Goal: Information Seeking & Learning: Learn about a topic

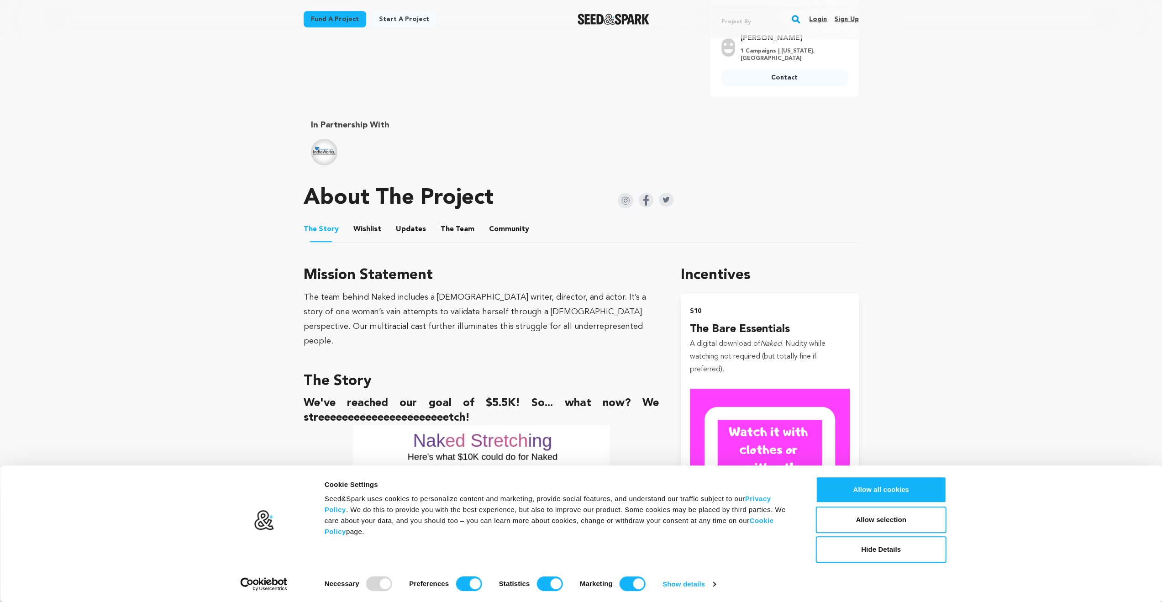
scroll to position [365, 0]
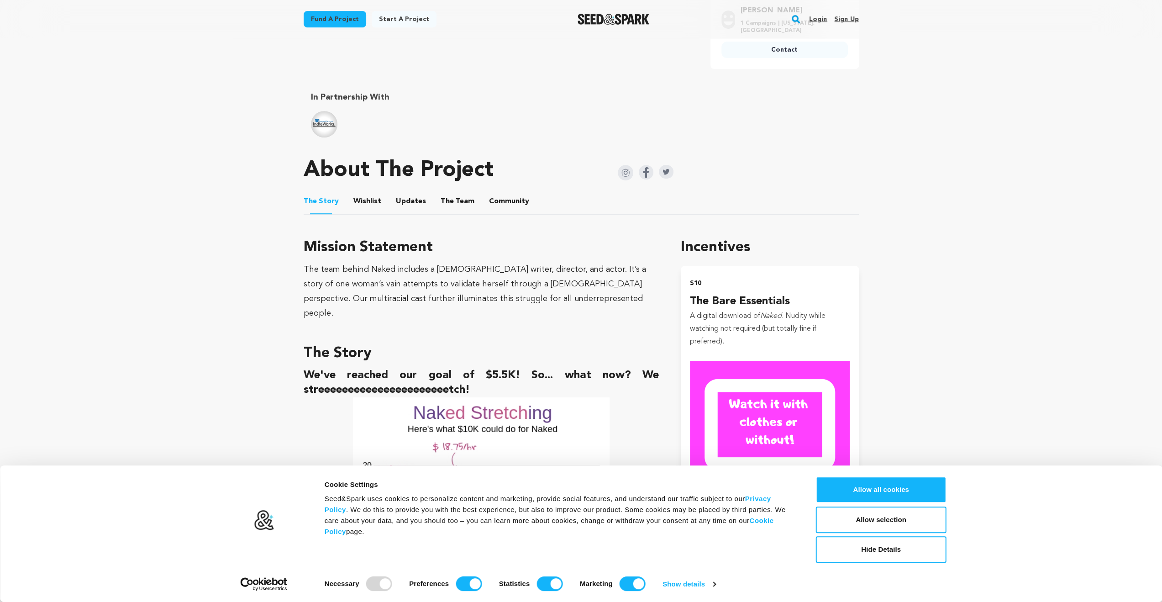
click at [414, 199] on button "Updates" at bounding box center [411, 203] width 22 height 22
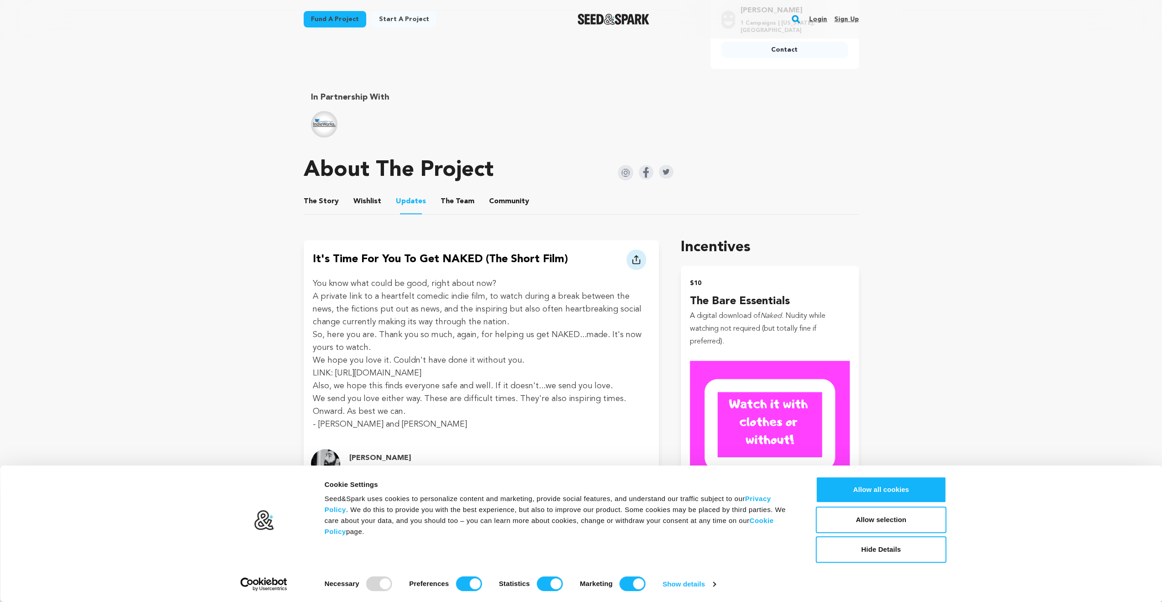
drag, startPoint x: 499, startPoint y: 374, endPoint x: 336, endPoint y: 369, distance: 162.6
click at [336, 369] on p "LINK: [URL][DOMAIN_NAME]" at bounding box center [481, 373] width 337 height 13
copy p "[URL][DOMAIN_NAME]"
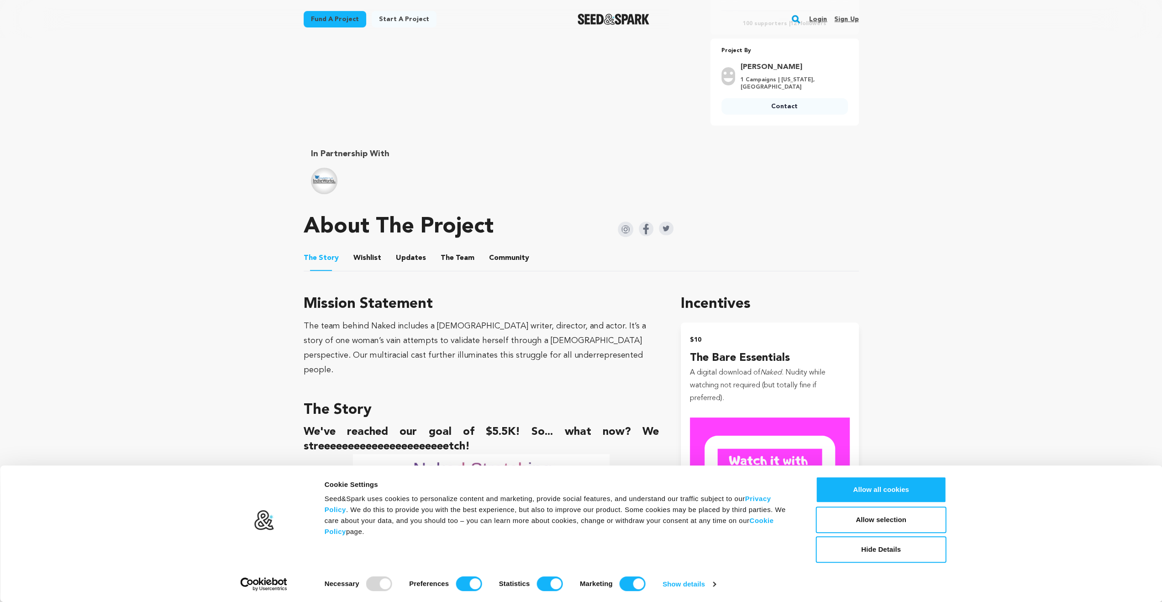
scroll to position [320, 0]
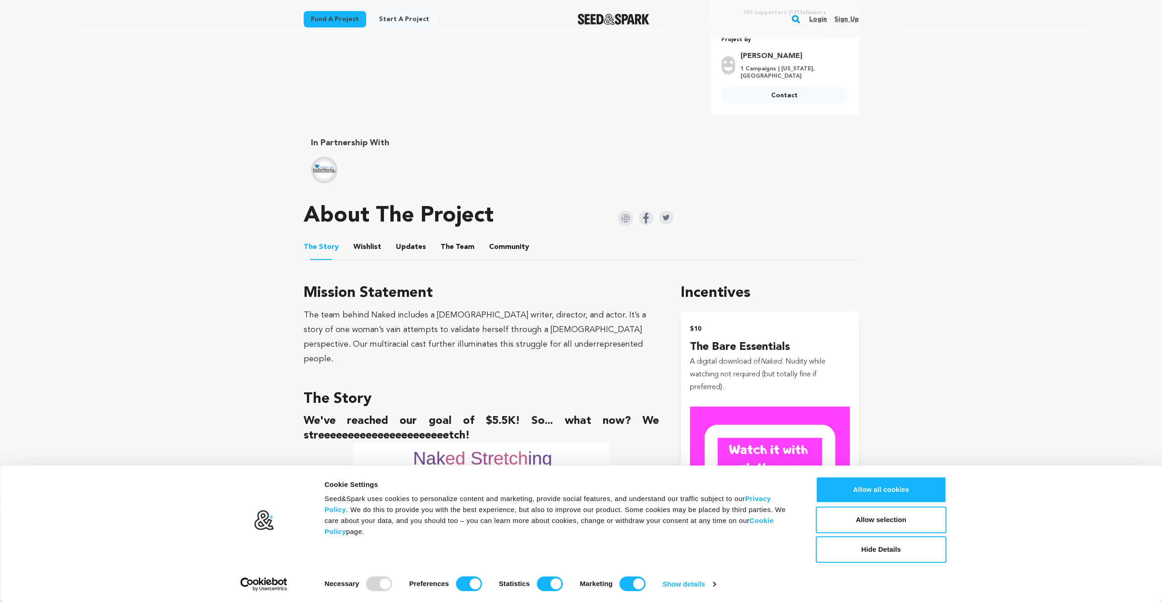
click at [412, 247] on button "Updates" at bounding box center [411, 249] width 22 height 22
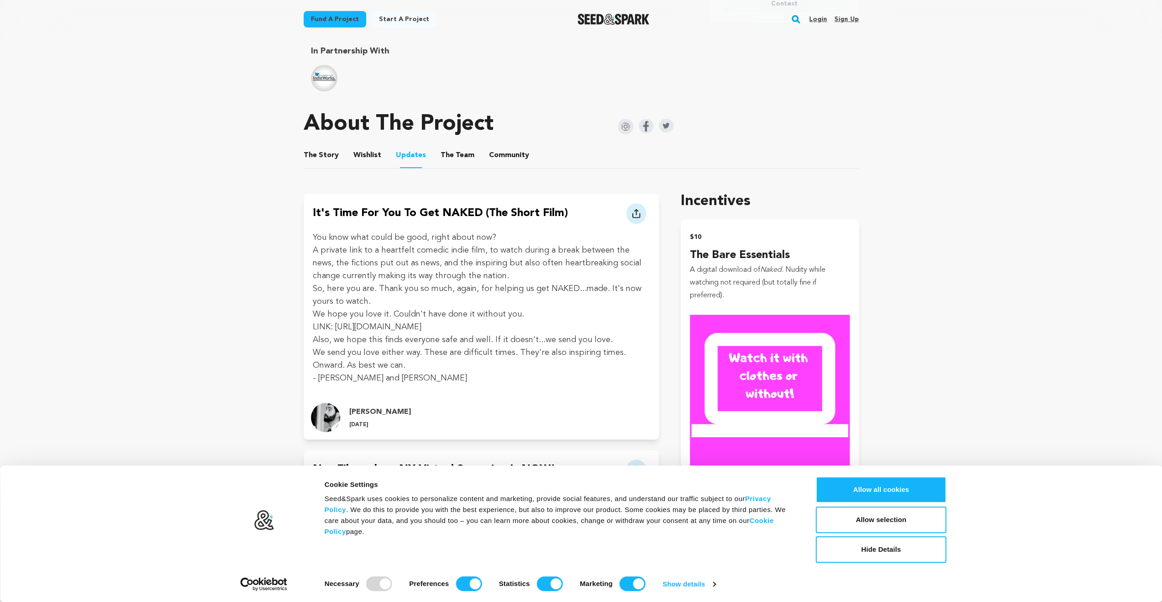
scroll to position [411, 0]
click at [441, 152] on span "The" at bounding box center [447, 155] width 13 height 11
click at [447, 157] on button "The Team" at bounding box center [458, 158] width 22 height 22
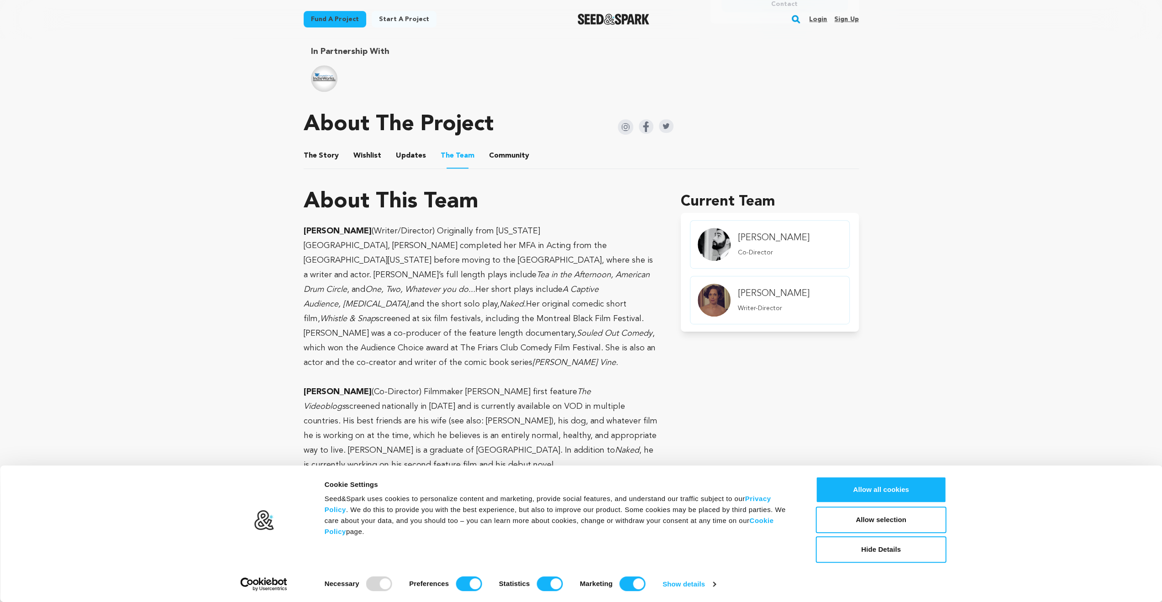
drag, startPoint x: 360, startPoint y: 231, endPoint x: 305, endPoint y: 229, distance: 55.7
click at [305, 229] on strong "[PERSON_NAME]" at bounding box center [338, 231] width 68 height 8
copy strong "[PERSON_NAME]"
click at [767, 295] on h4 "[PERSON_NAME]" at bounding box center [774, 293] width 72 height 13
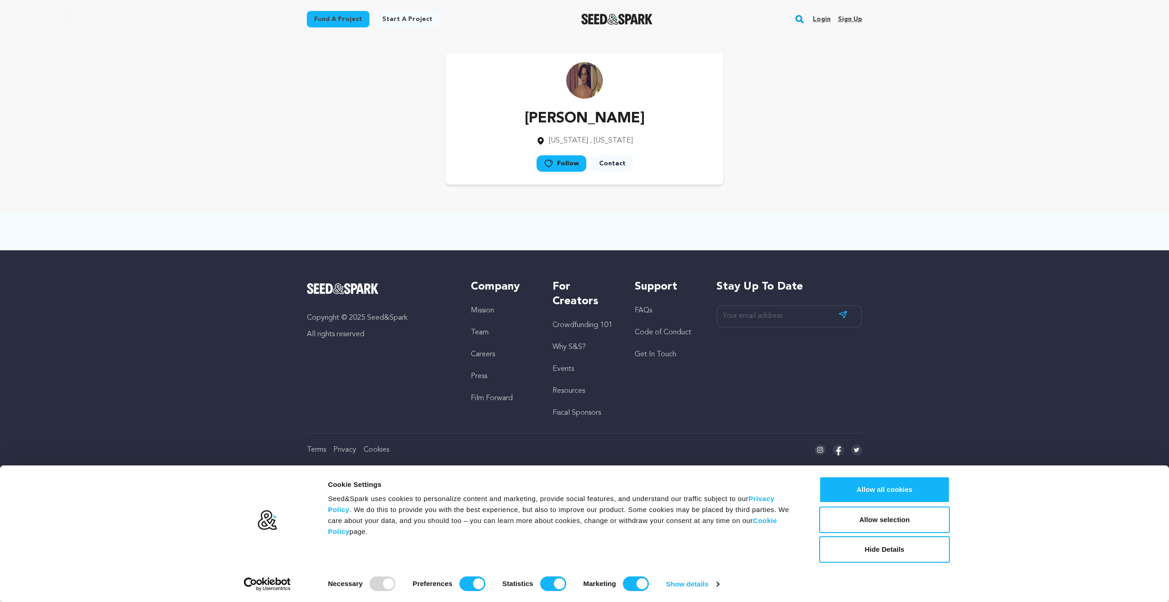
click at [579, 89] on img at bounding box center [584, 80] width 37 height 37
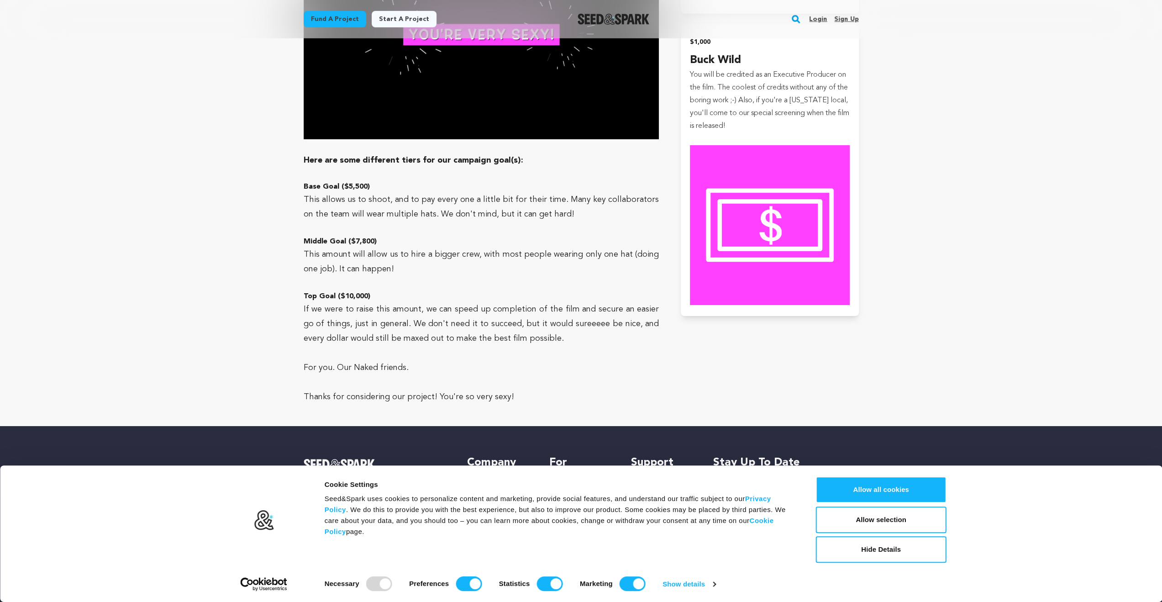
scroll to position [2873, 0]
